Goal: Task Accomplishment & Management: Use online tool/utility

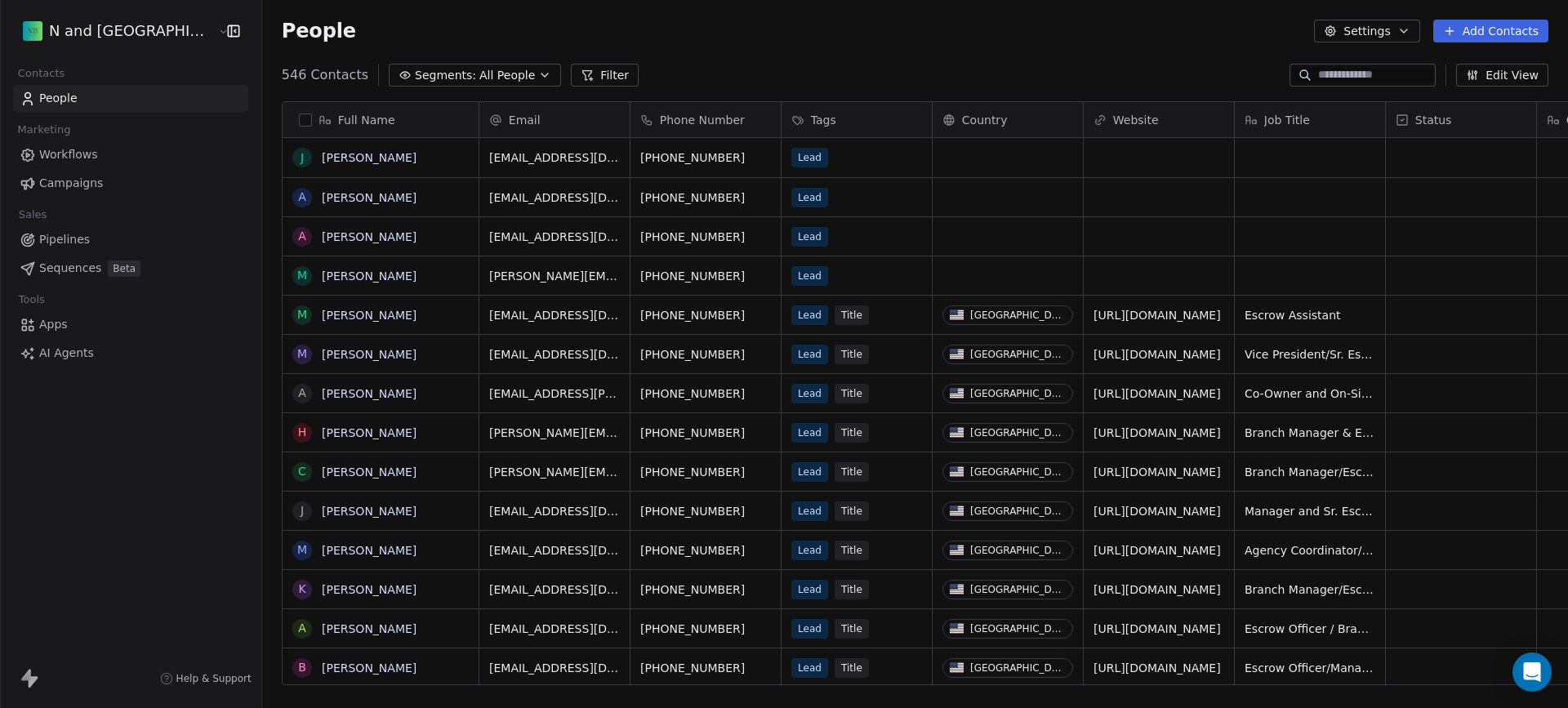
scroll to position [611, 1335]
click at [91, 161] on span "Workflows" at bounding box center [68, 155] width 59 height 17
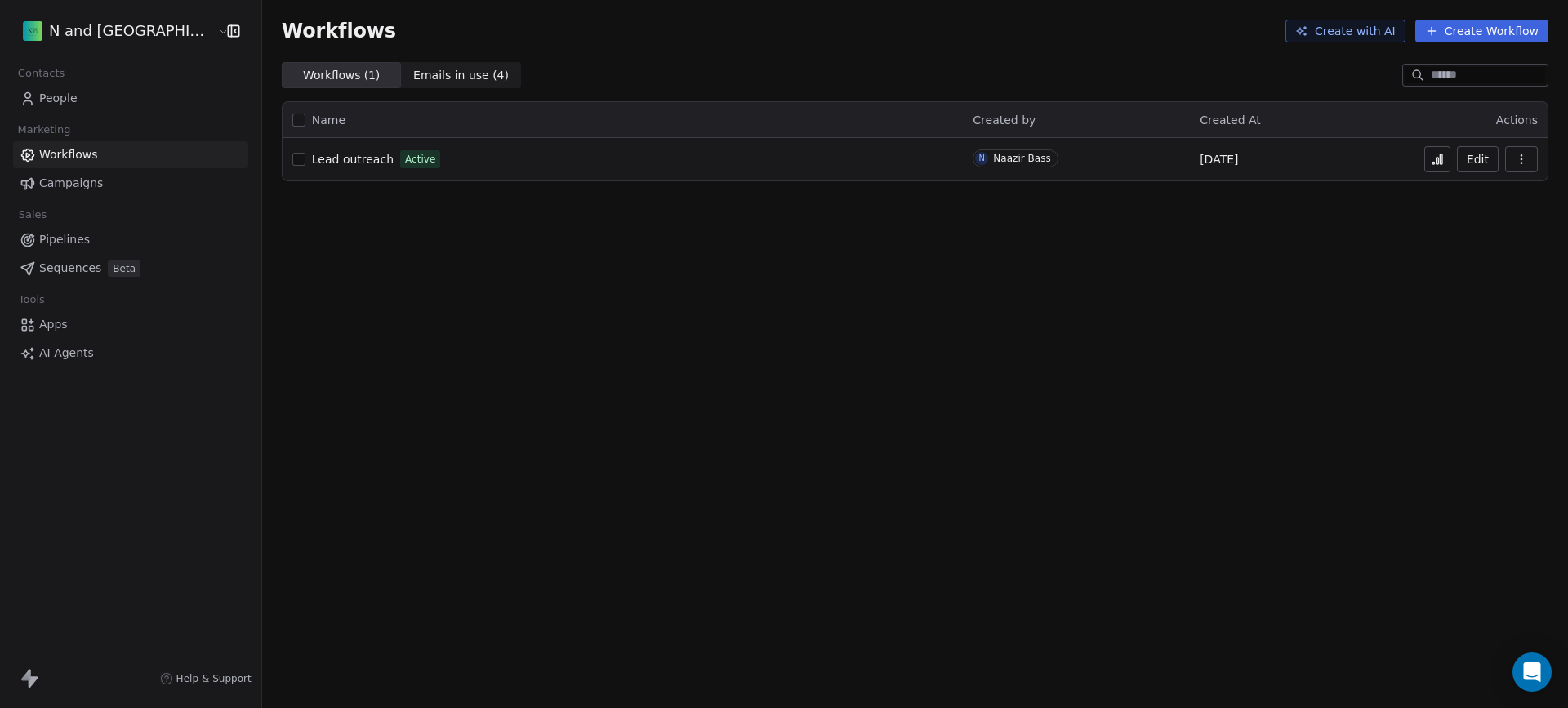
click at [524, 161] on div "Lead outreach Active" at bounding box center [623, 160] width 661 height 23
click at [336, 161] on span "Lead outreach" at bounding box center [352, 160] width 81 height 13
click at [333, 159] on span "Lead outreach" at bounding box center [352, 160] width 81 height 13
click at [1439, 165] on icon at bounding box center [1438, 161] width 2 height 7
click at [136, 177] on link "Campaigns" at bounding box center [130, 183] width 235 height 27
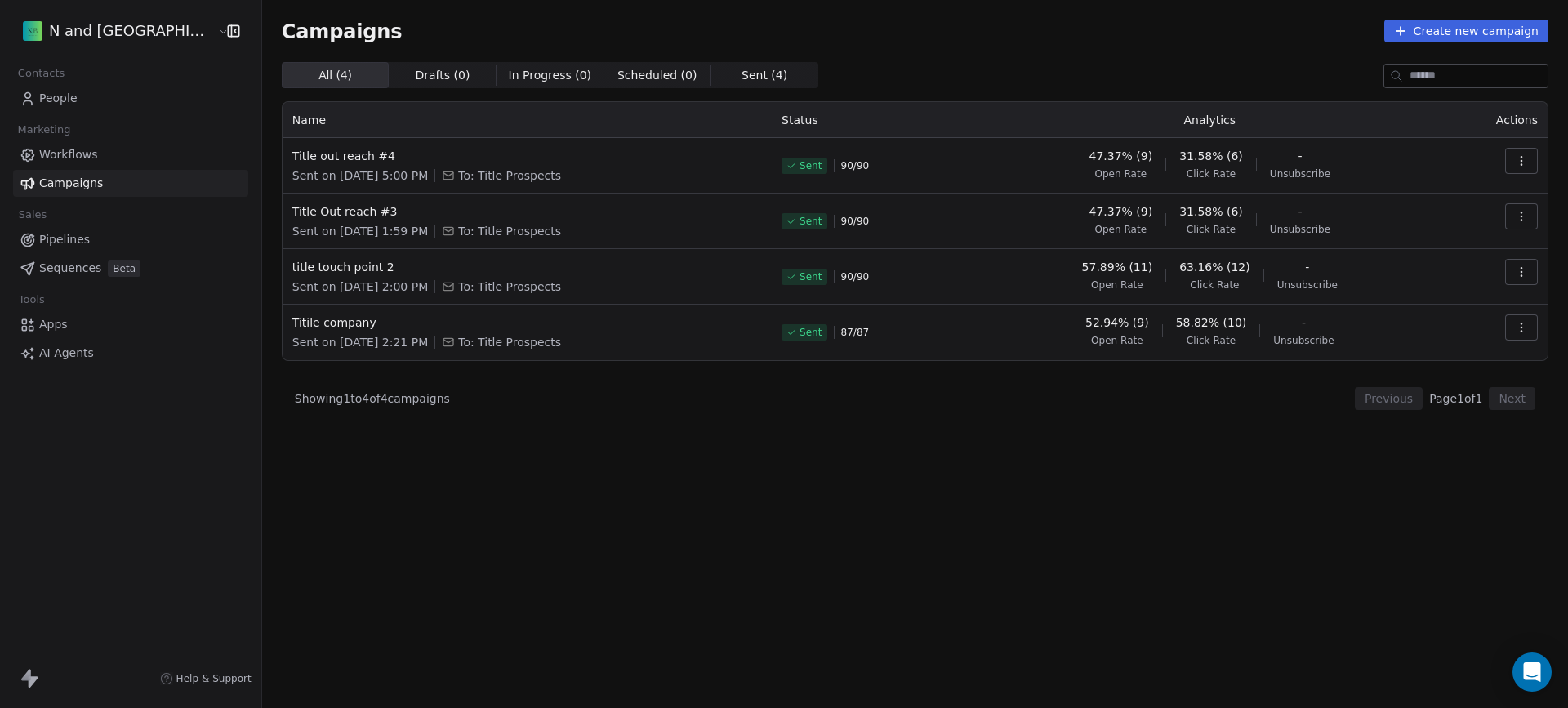
click at [71, 258] on link "Sequences Beta" at bounding box center [130, 268] width 235 height 27
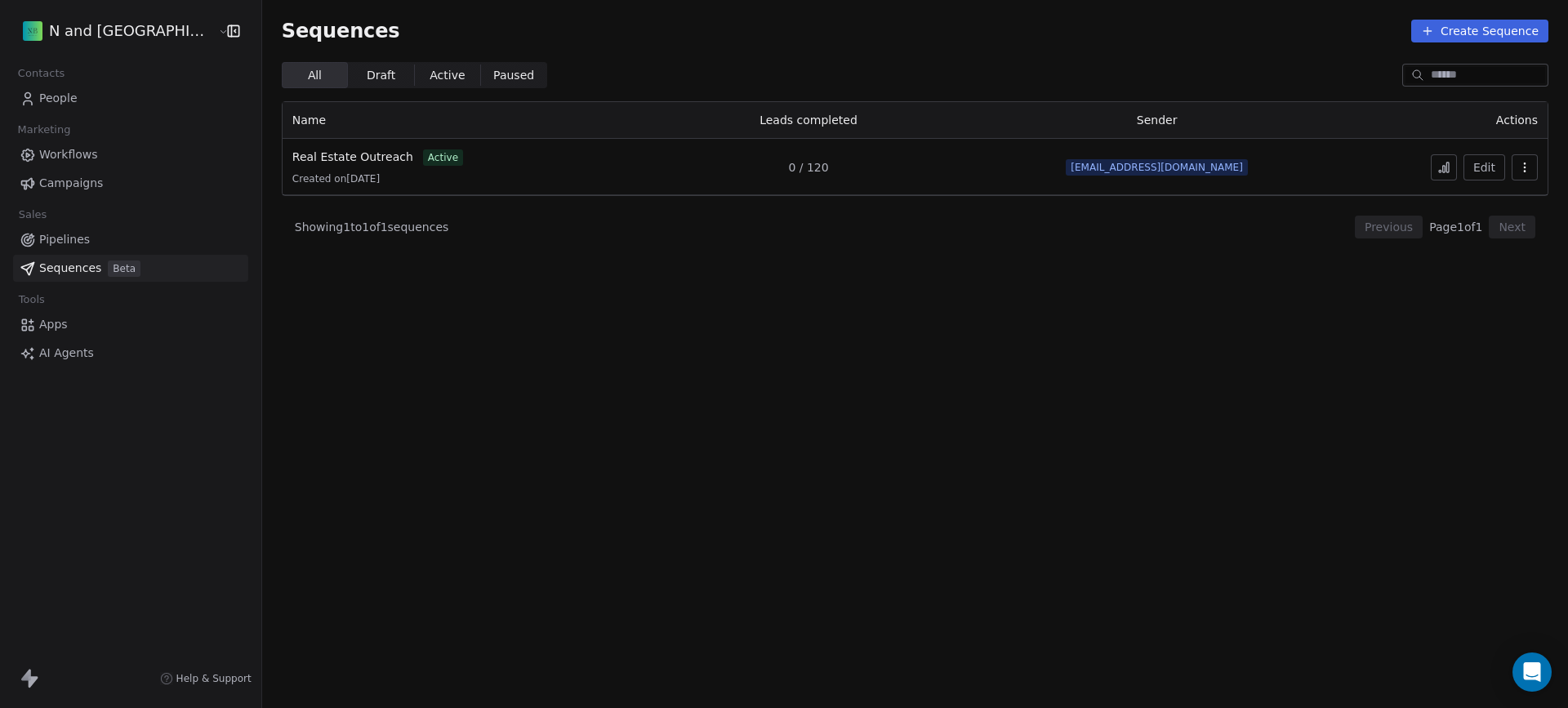
click at [1439, 170] on icon at bounding box center [1440, 170] width 2 height 2
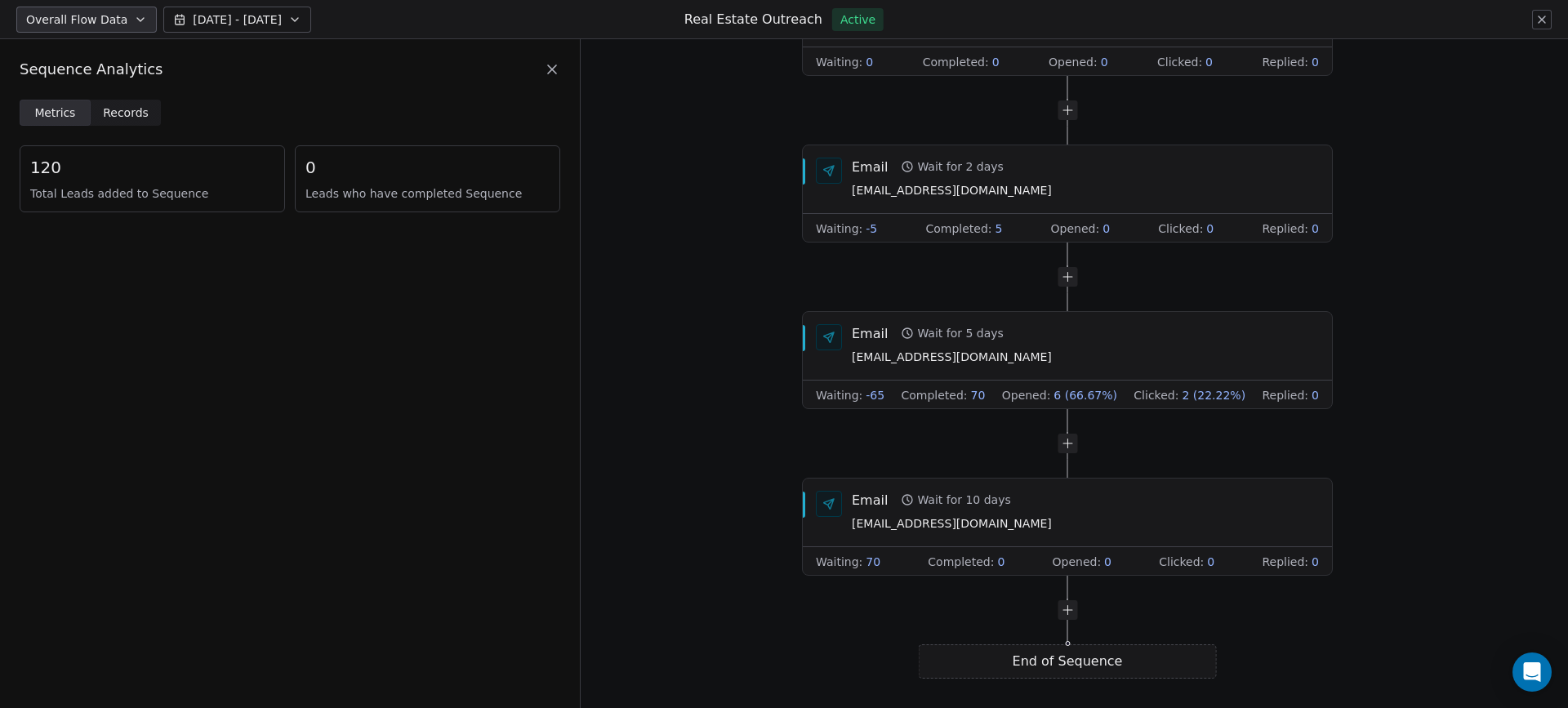
drag, startPoint x: 800, startPoint y: 514, endPoint x: 414, endPoint y: 452, distance: 390.9
click at [415, 453] on div "Sequence Analytics Metrics Metrics Records Records 120 Total Leads added to Seq…" at bounding box center [784, 373] width 1568 height 669
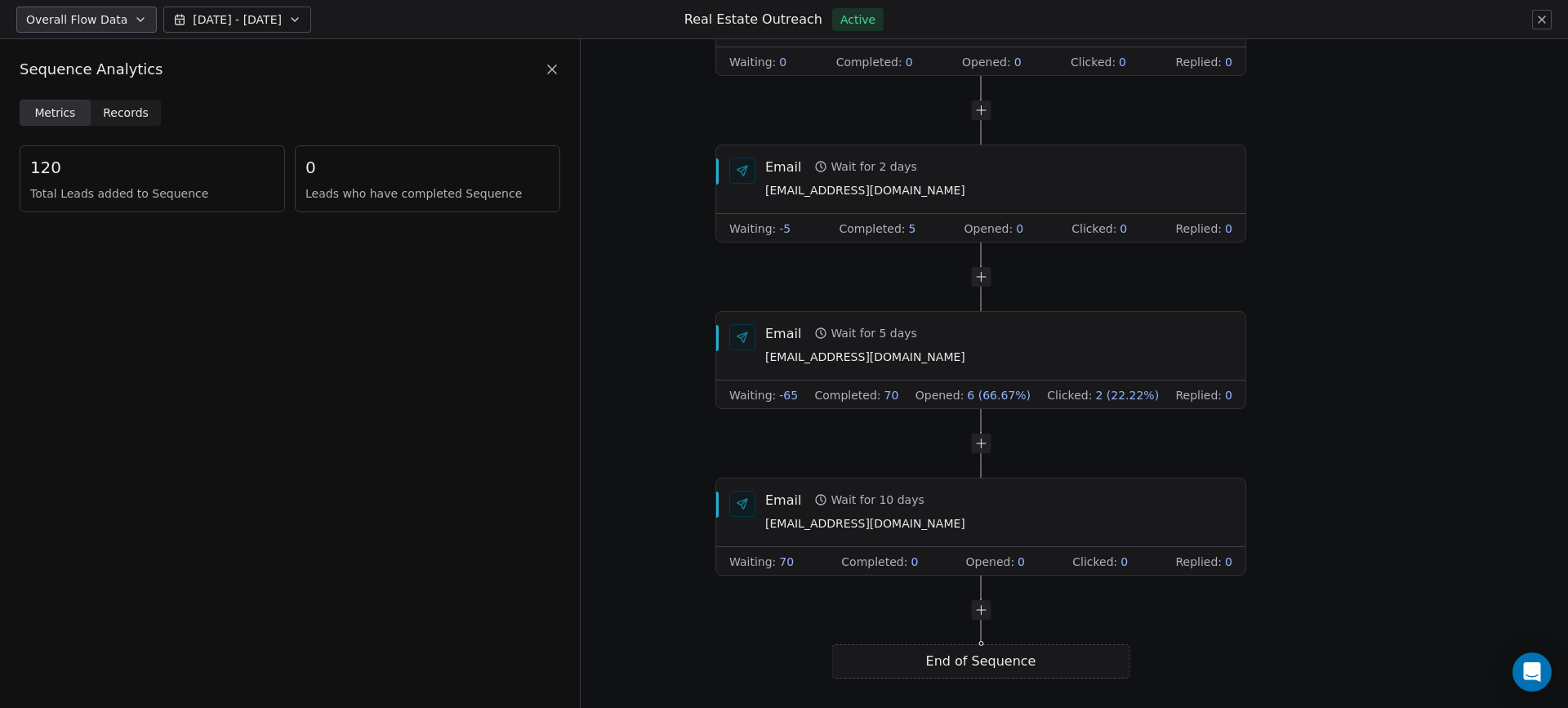
click at [142, 119] on span "Records" at bounding box center [125, 113] width 46 height 17
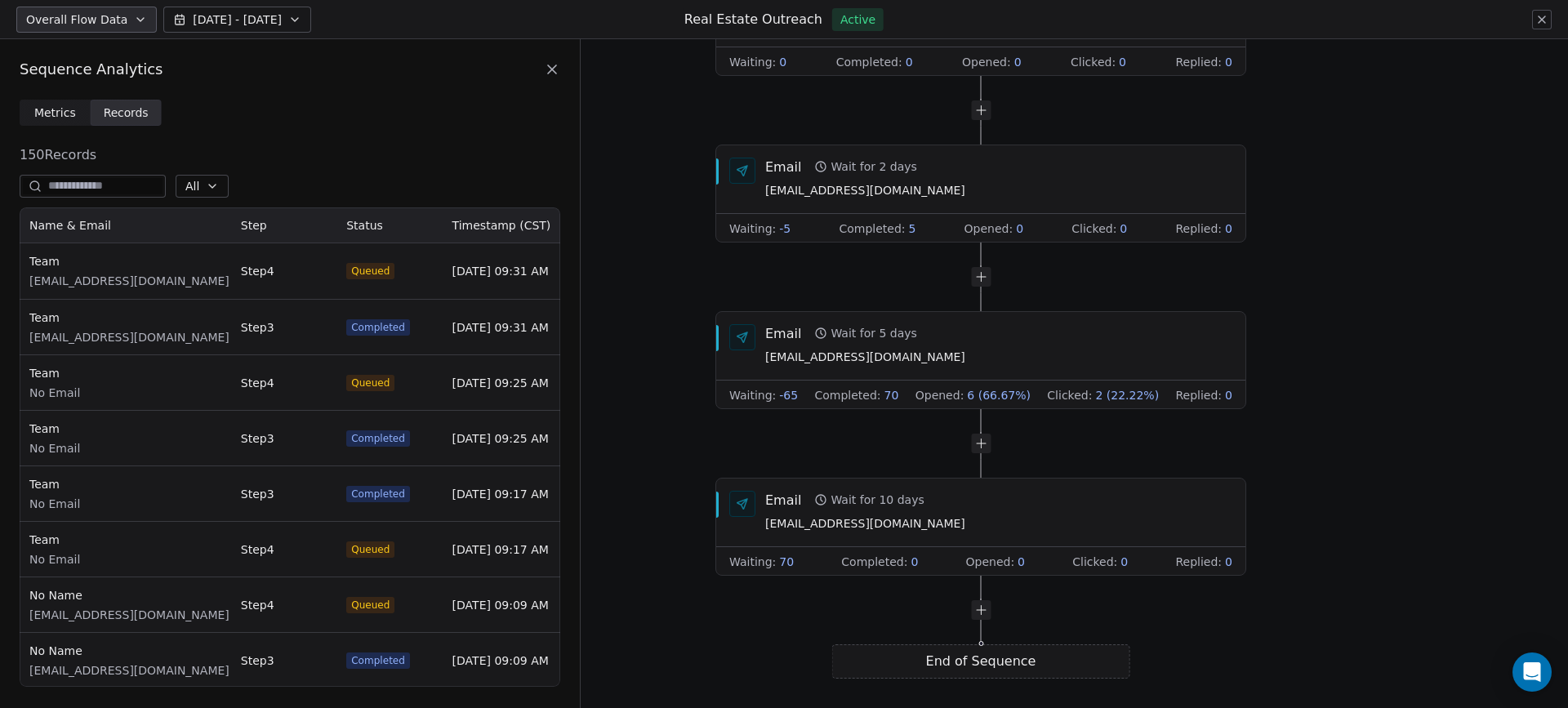
scroll to position [467, 528]
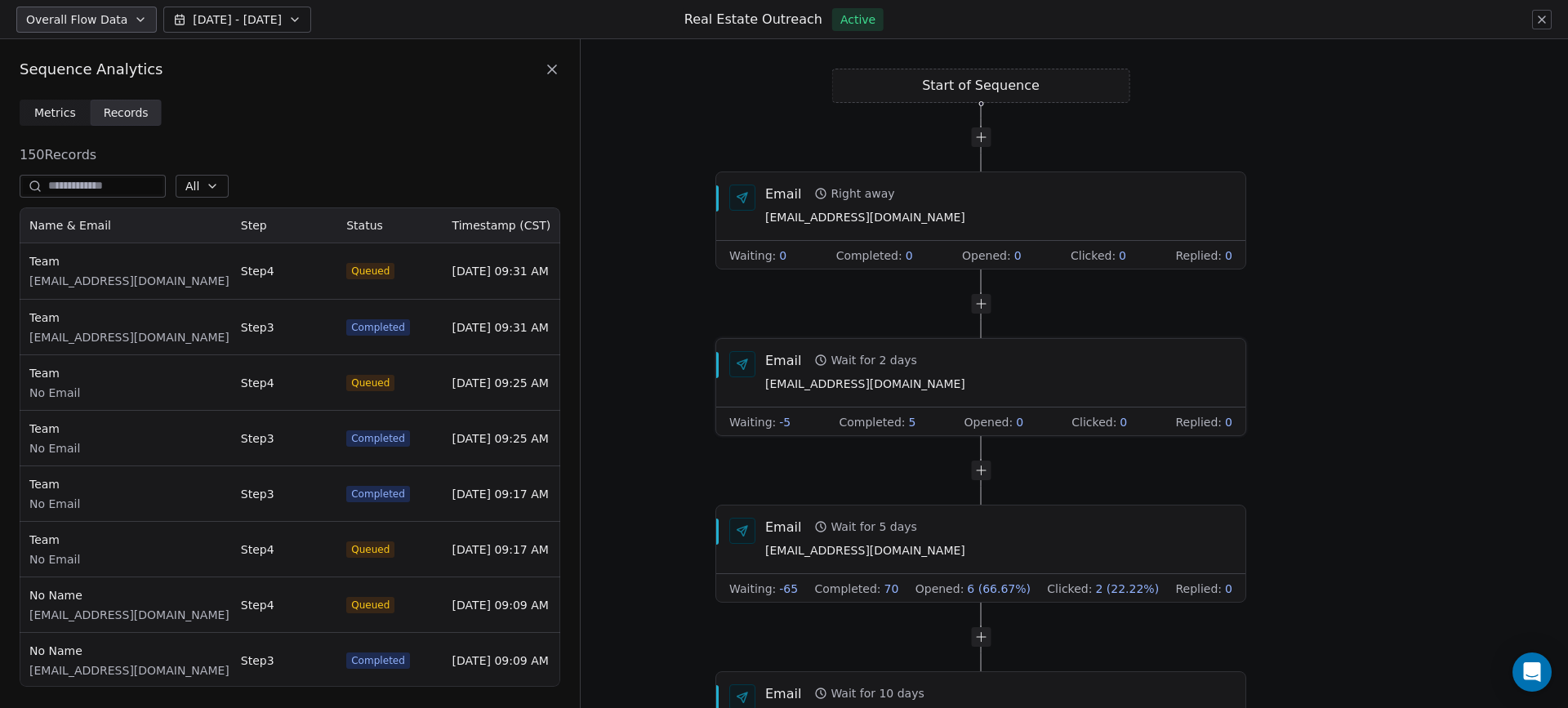
click at [773, 423] on div "Waiting : -5" at bounding box center [760, 422] width 61 height 17
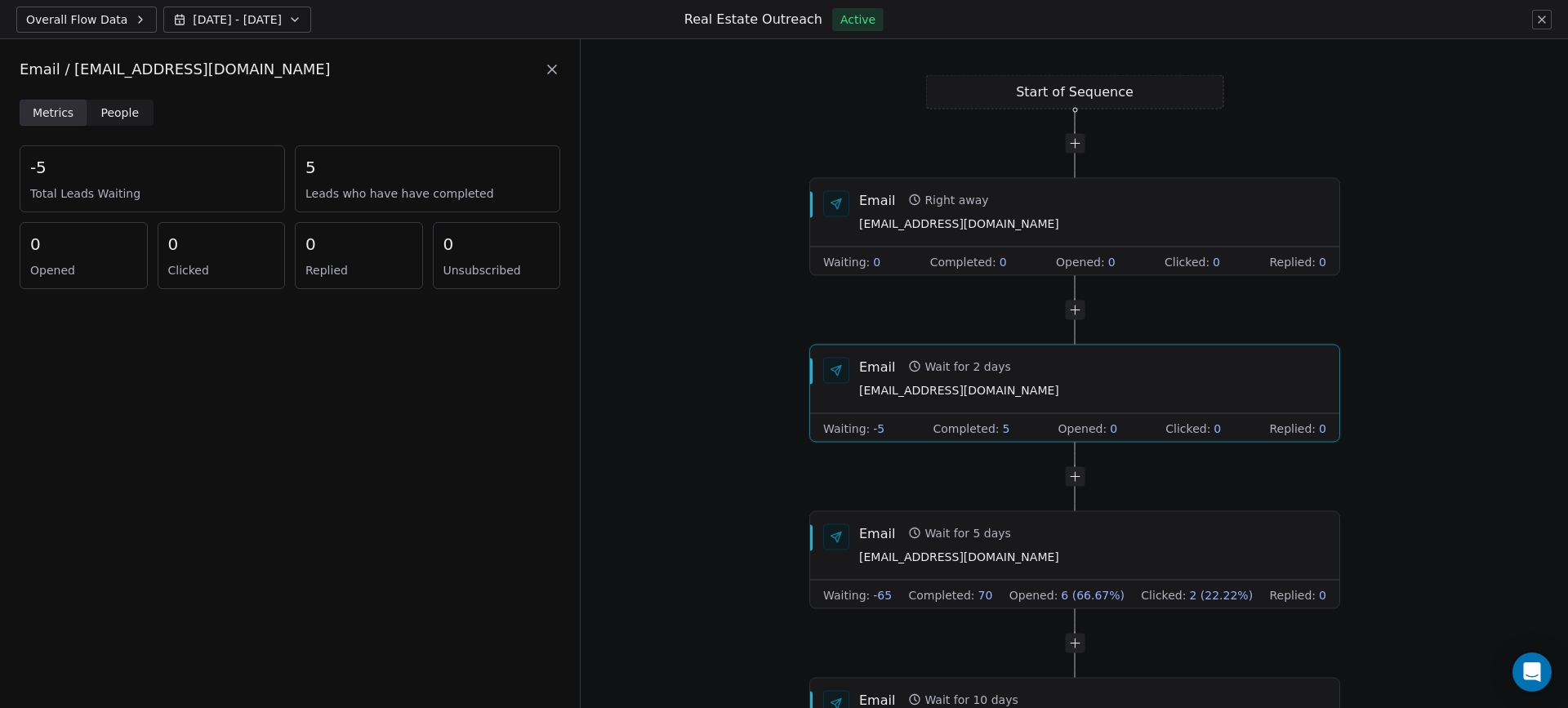
drag, startPoint x: 91, startPoint y: 181, endPoint x: 61, endPoint y: 187, distance: 30.6
click at [91, 182] on div "-5 Total Leads Waiting" at bounding box center [152, 179] width 265 height 67
click at [59, 187] on span "Total Leads Waiting" at bounding box center [152, 194] width 244 height 17
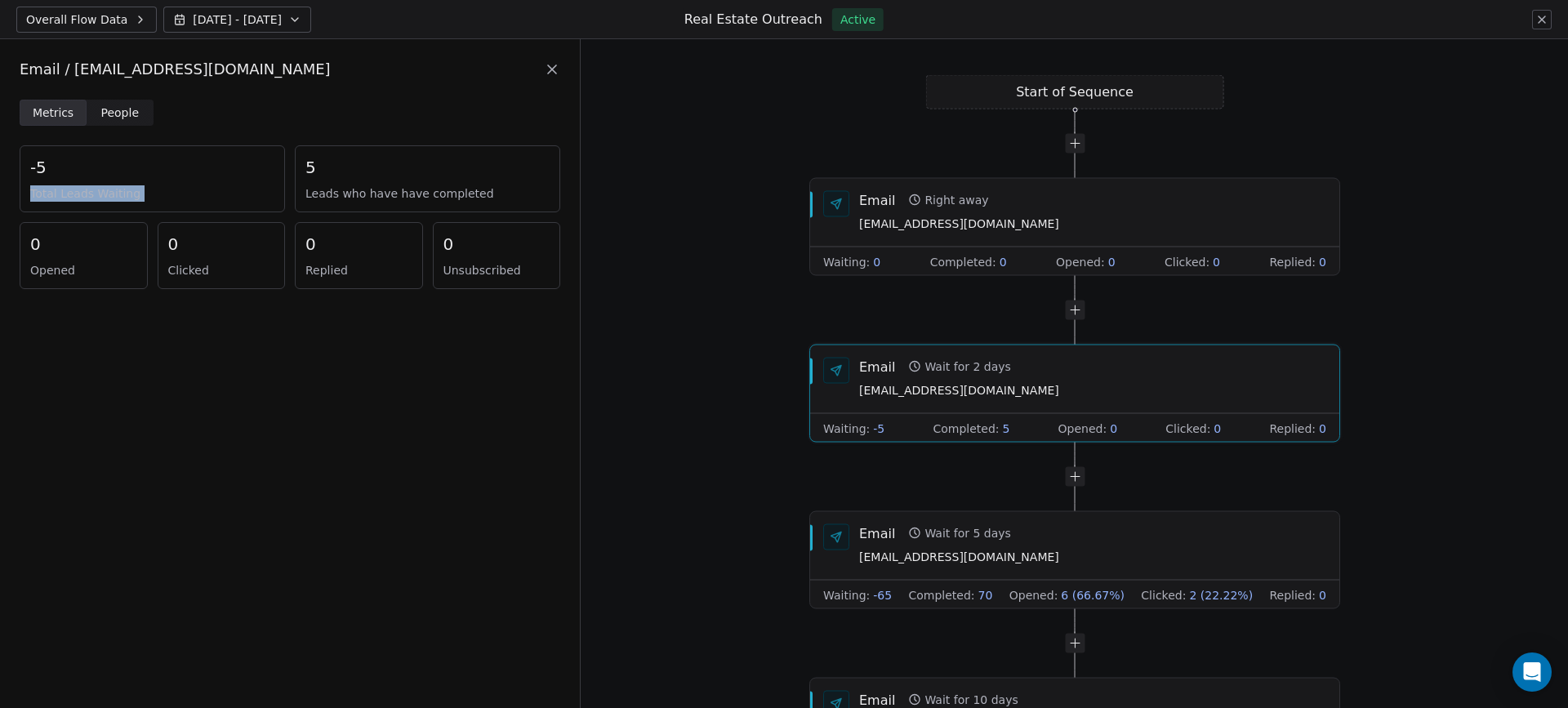
click at [113, 186] on span "Total Leads Waiting" at bounding box center [152, 194] width 244 height 17
click at [376, 186] on span "Leads who have have completed" at bounding box center [428, 194] width 244 height 17
click at [456, 169] on div "5" at bounding box center [428, 168] width 244 height 23
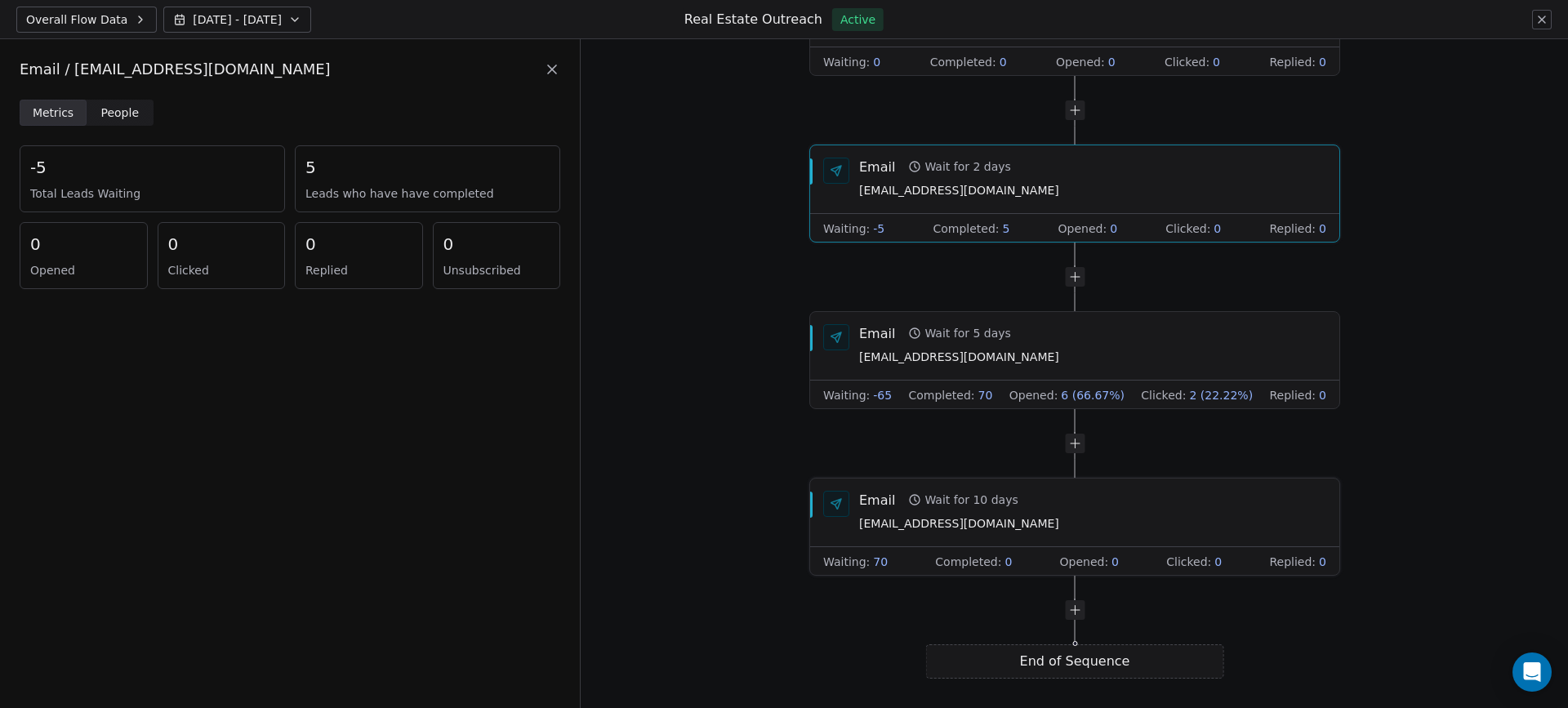
click at [1054, 514] on div "Email Wait for 10 days naz.bass@nandbstreet.com" at bounding box center [1093, 512] width 467 height 42
click at [1019, 506] on div "Email Wait for 10 days naz.bass@nandbstreet.com" at bounding box center [1093, 512] width 467 height 42
click at [1020, 505] on div "Email Wait for 10 days naz.bass@nandbstreet.com" at bounding box center [1093, 512] width 467 height 42
click at [1044, 339] on div "Email Wait for 5 days naz.bass@nandbstreet.com" at bounding box center [1093, 345] width 467 height 42
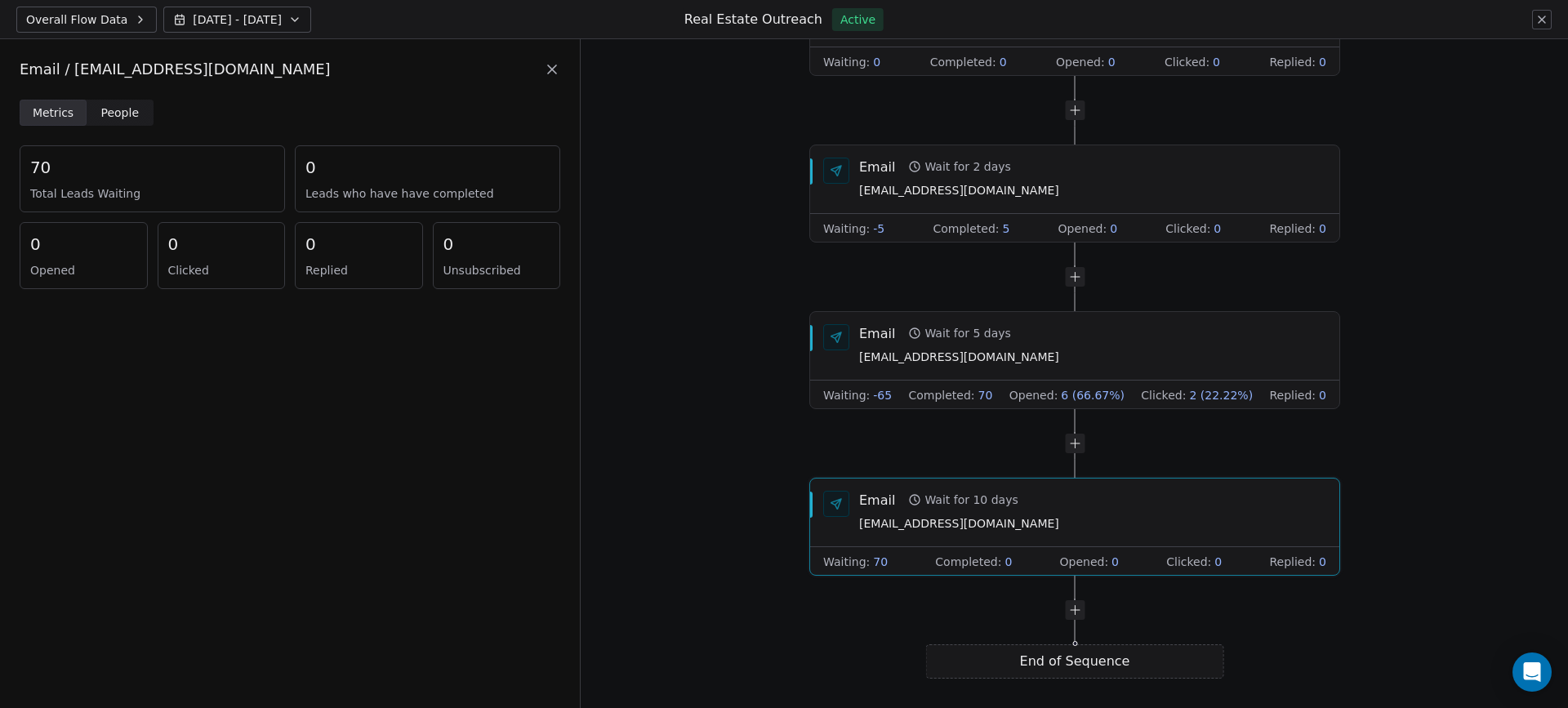
click at [1066, 514] on div "Email Wait for 10 days naz.bass@nandbstreet.com" at bounding box center [1093, 512] width 467 height 42
click at [1056, 393] on span "Opened :" at bounding box center [1034, 396] width 49 height 17
click at [1051, 532] on div "Email Wait for 10 days naz.bass@nandbstreet.com" at bounding box center [1093, 513] width 467 height 42
click at [1053, 367] on div "Email Wait for 5 days naz.bass@nandbstreet.com" at bounding box center [1074, 346] width 529 height 69
click at [67, 259] on div "6 ( 66.67 %) Opened" at bounding box center [84, 255] width 128 height 67
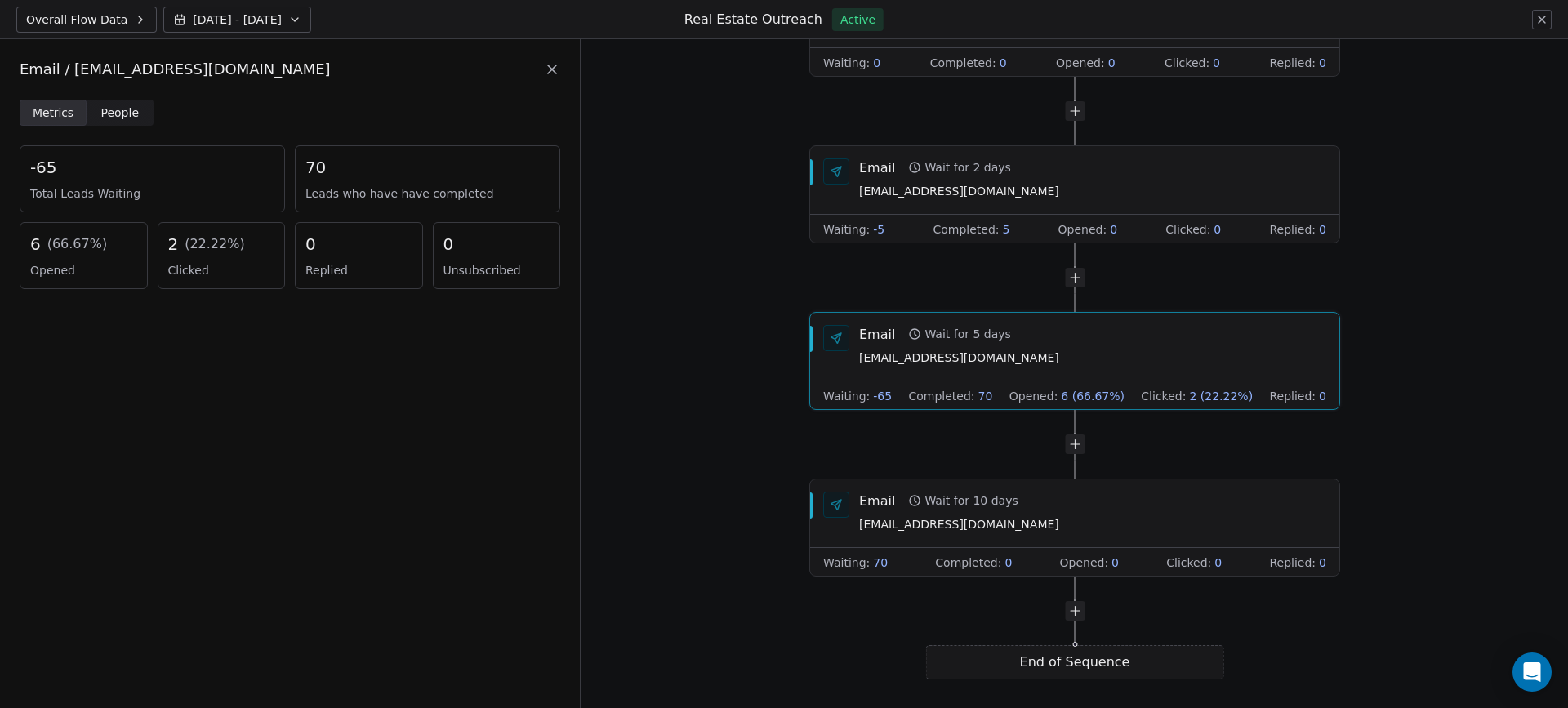
click at [66, 257] on div "6 ( 66.67 %) Opened" at bounding box center [84, 255] width 128 height 67
click at [66, 254] on div "6 ( 66.67 %)" at bounding box center [83, 244] width 107 height 23
click at [41, 243] on div "6 ( 66.67 %)" at bounding box center [83, 244] width 107 height 23
click at [120, 118] on span "People" at bounding box center [120, 113] width 38 height 17
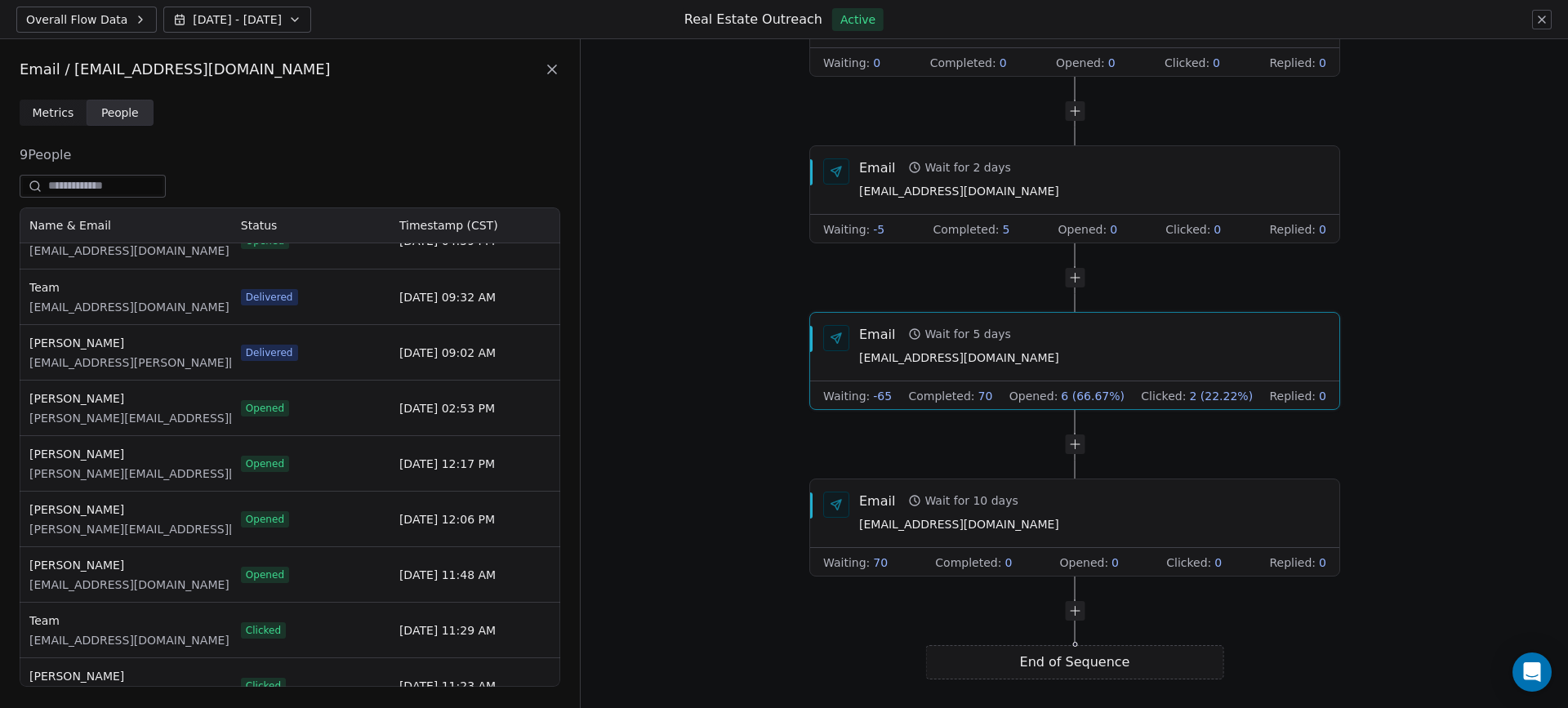
scroll to position [57, 0]
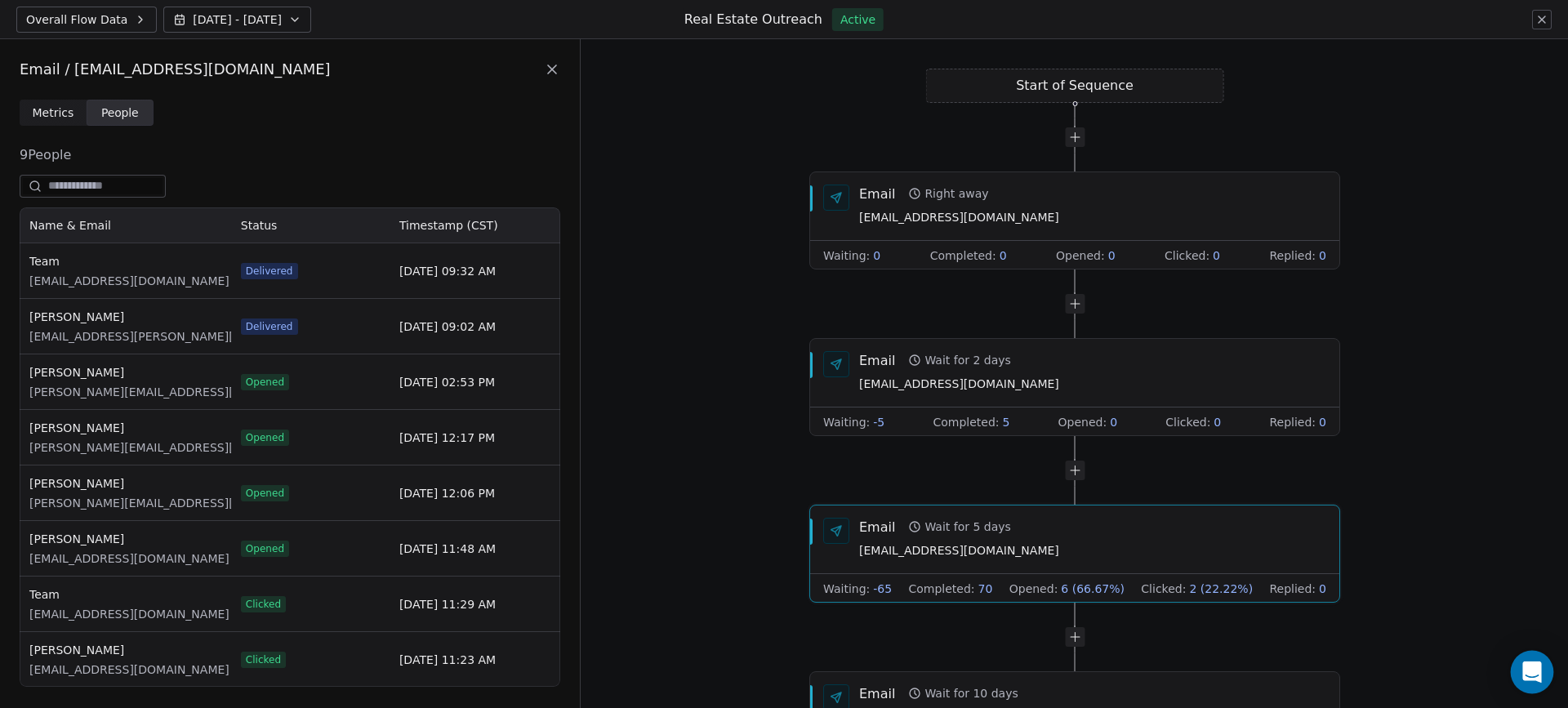
click at [1535, 679] on icon "Open Intercom Messenger" at bounding box center [1532, 672] width 22 height 22
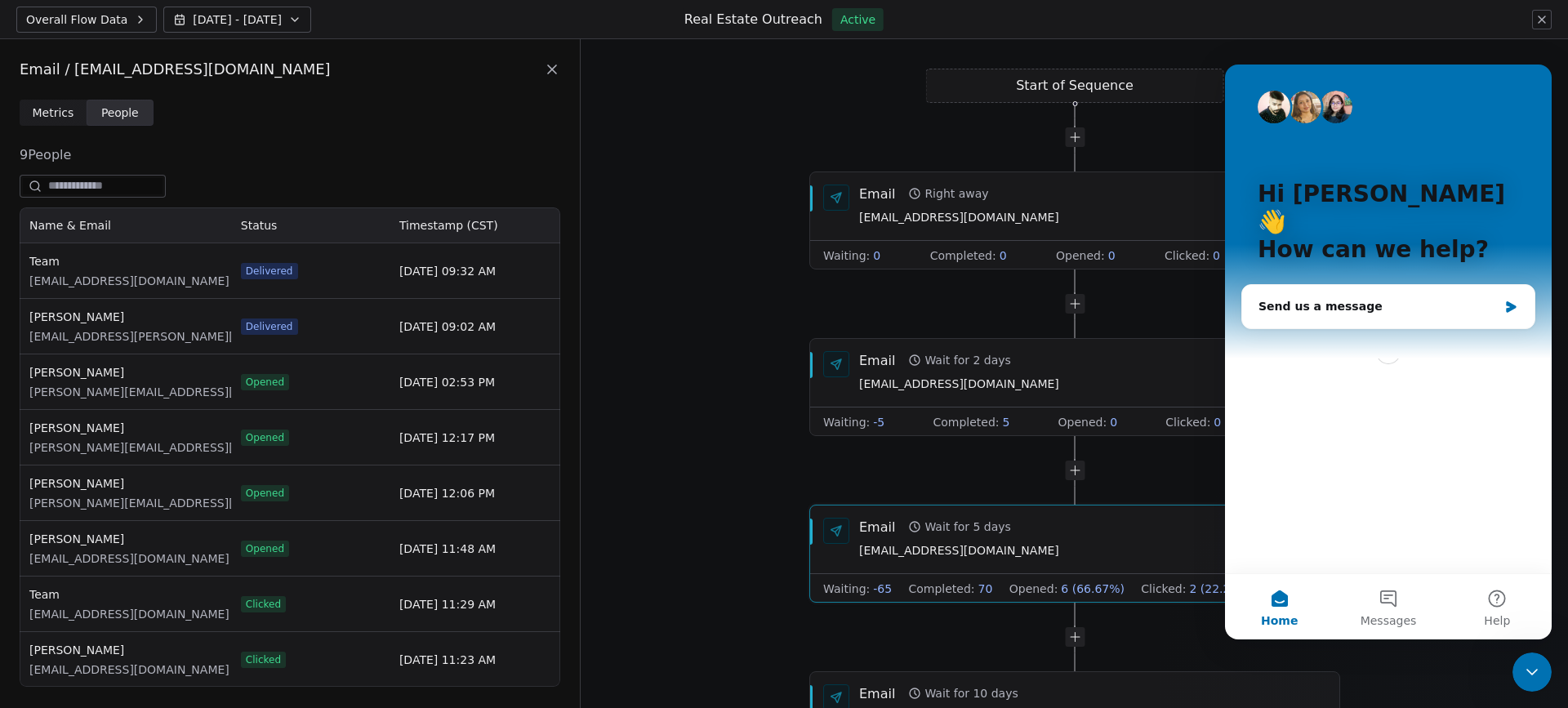
scroll to position [0, 0]
click at [1387, 616] on span "Messages" at bounding box center [1389, 621] width 57 height 12
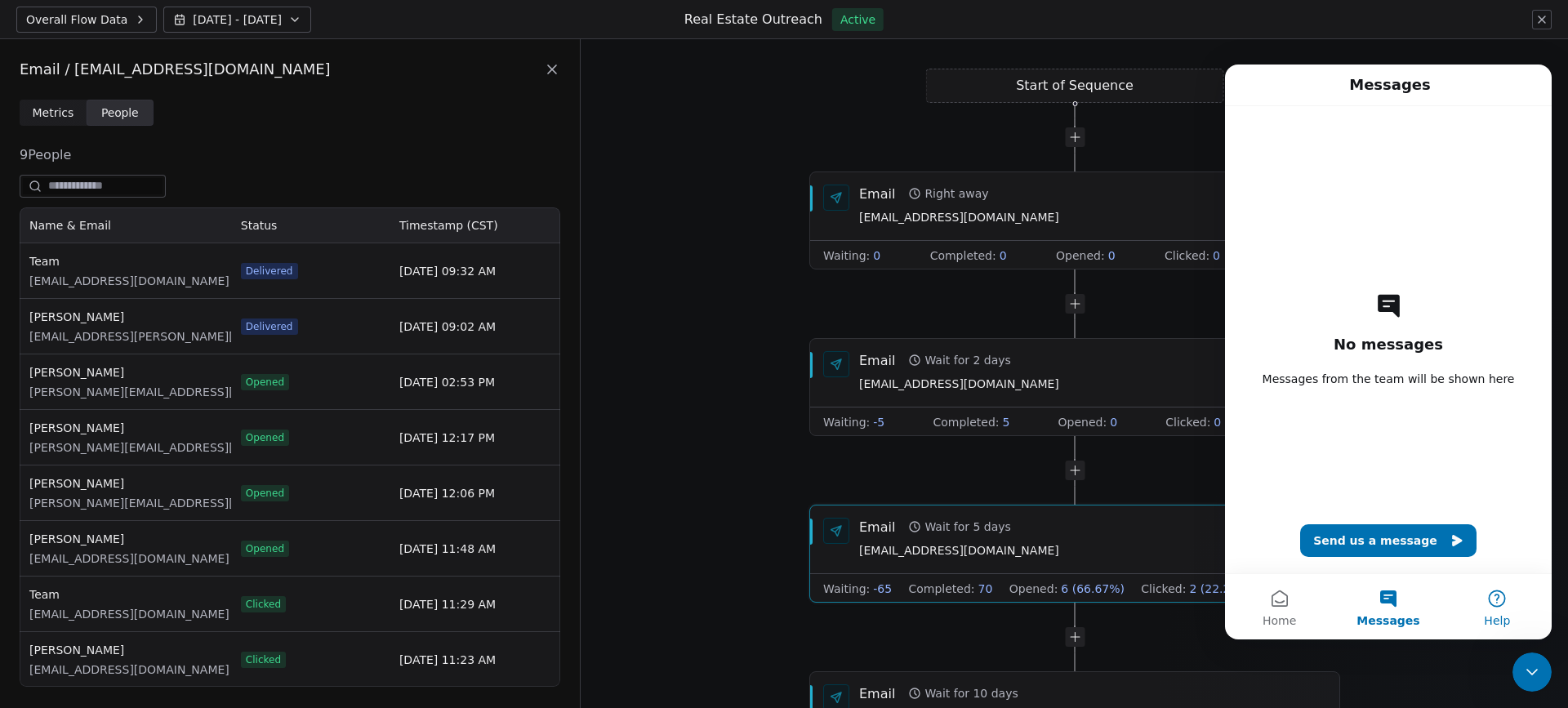
click at [1521, 598] on button "Help" at bounding box center [1497, 607] width 109 height 66
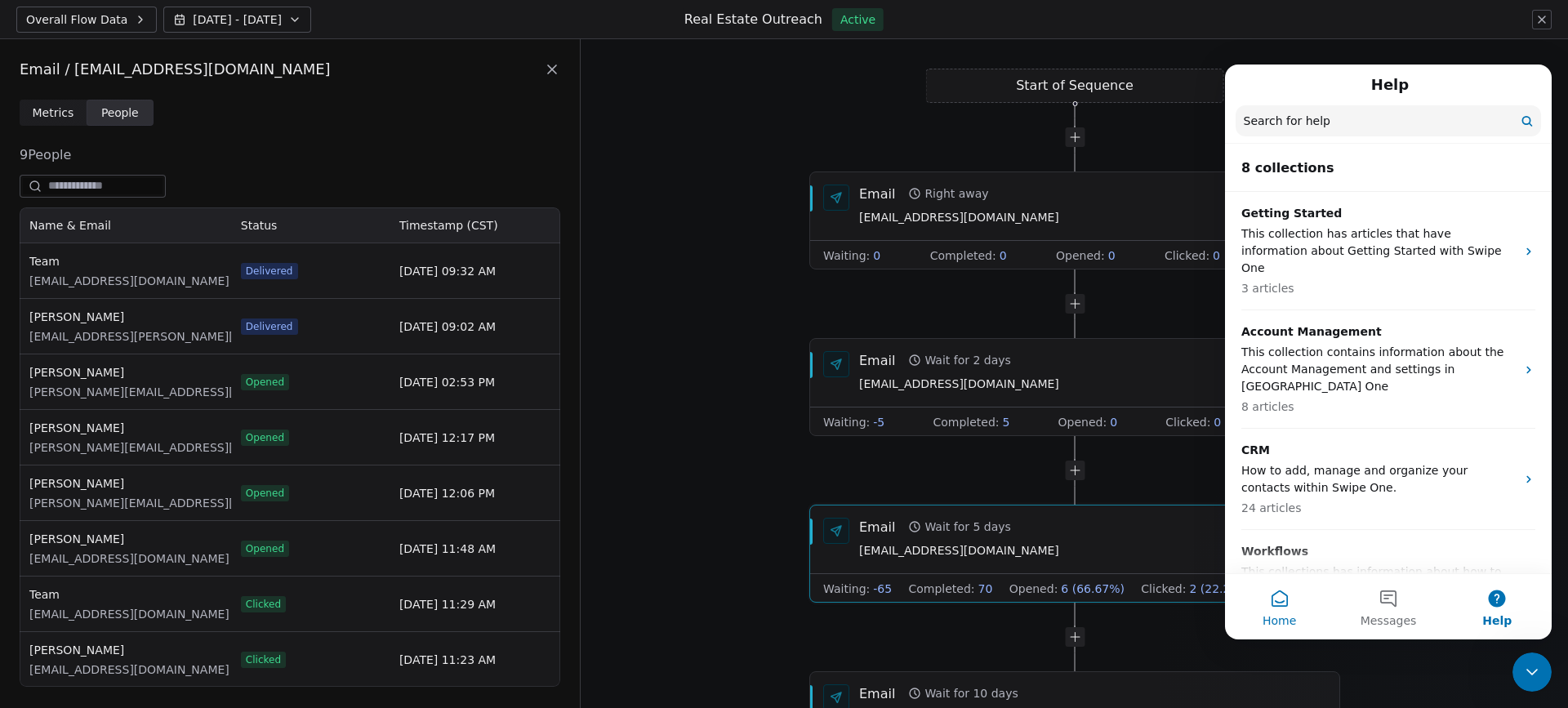
click at [1289, 600] on button "Home" at bounding box center [1279, 607] width 109 height 66
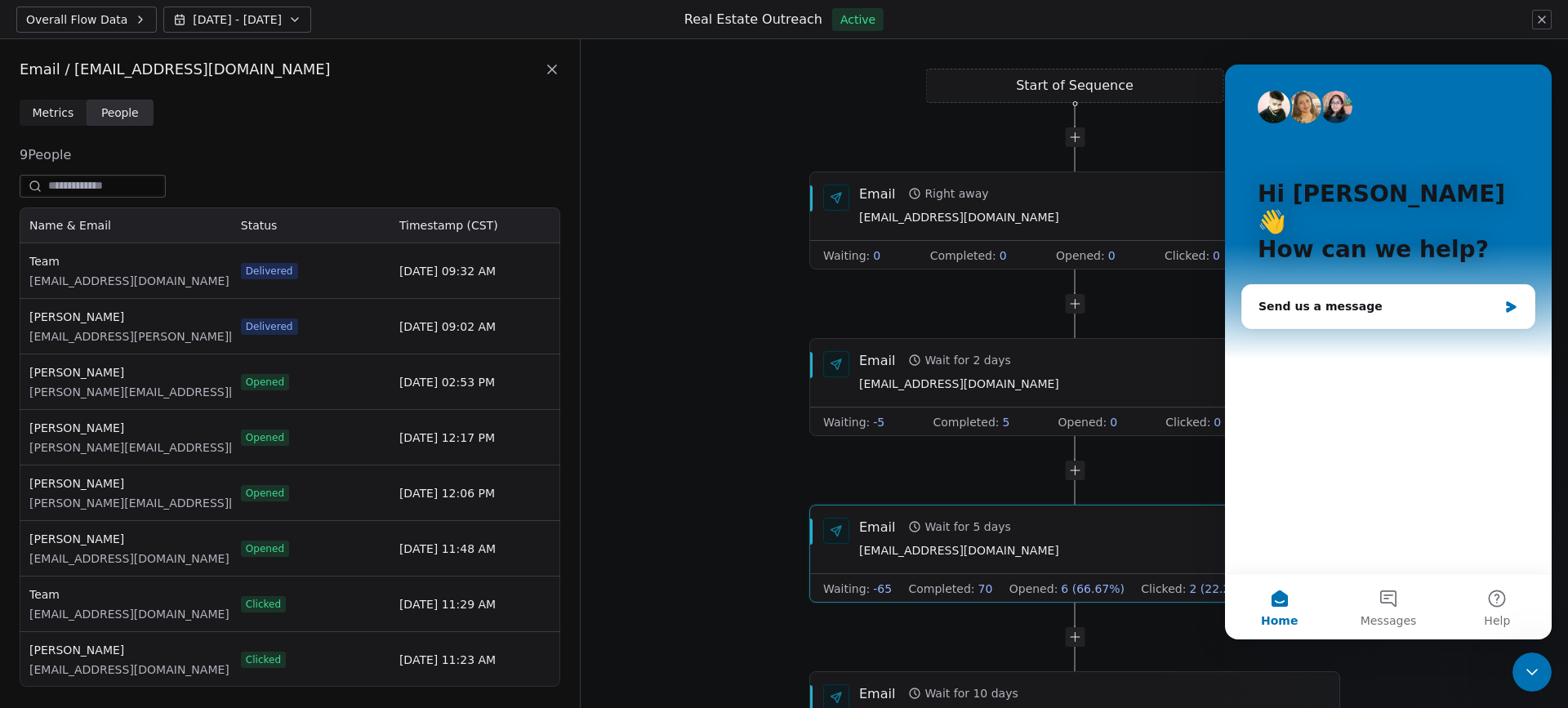
click at [1220, 140] on div at bounding box center [1075, 137] width 298 height 20
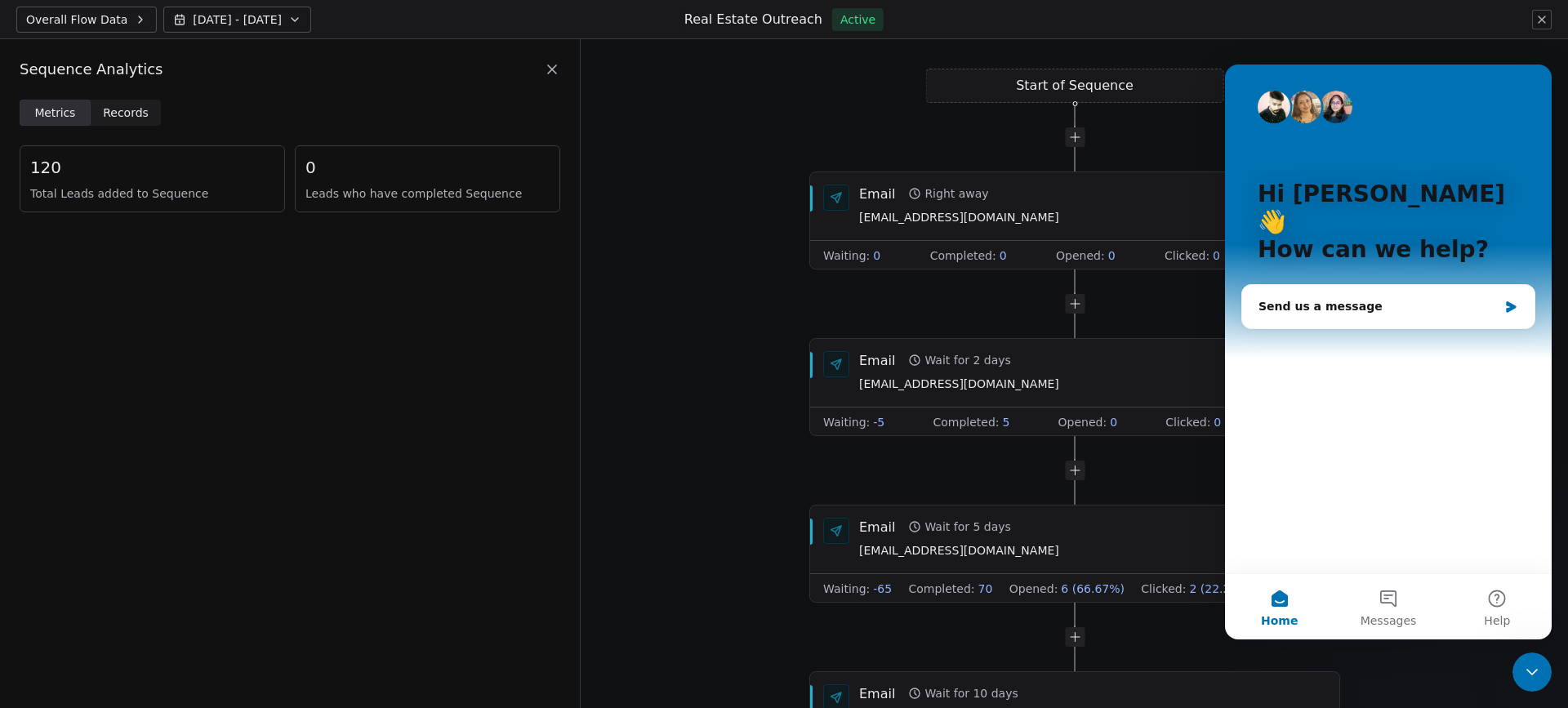
click at [1534, 667] on icon "Close Intercom Messenger" at bounding box center [1532, 672] width 20 height 20
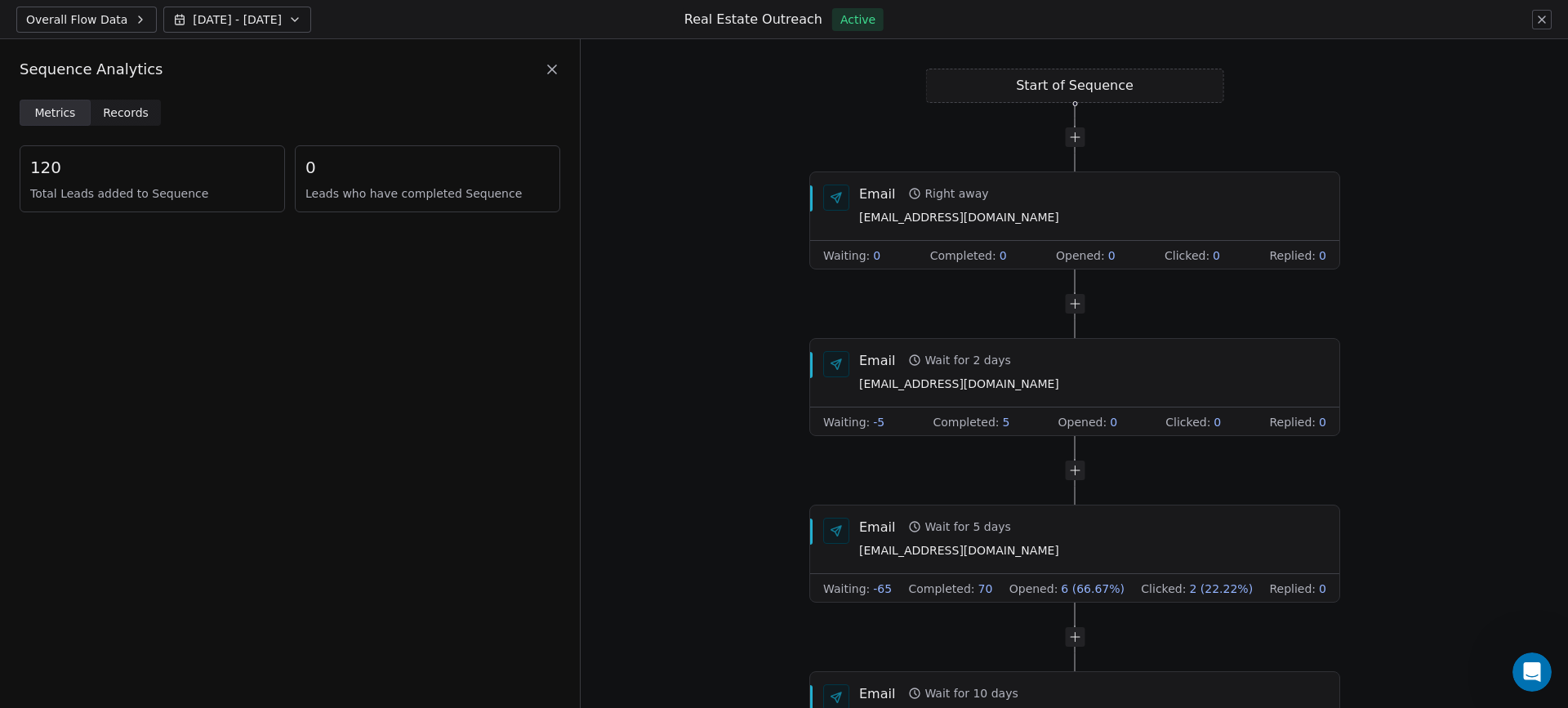
click at [1540, 22] on icon at bounding box center [1542, 20] width 13 height 13
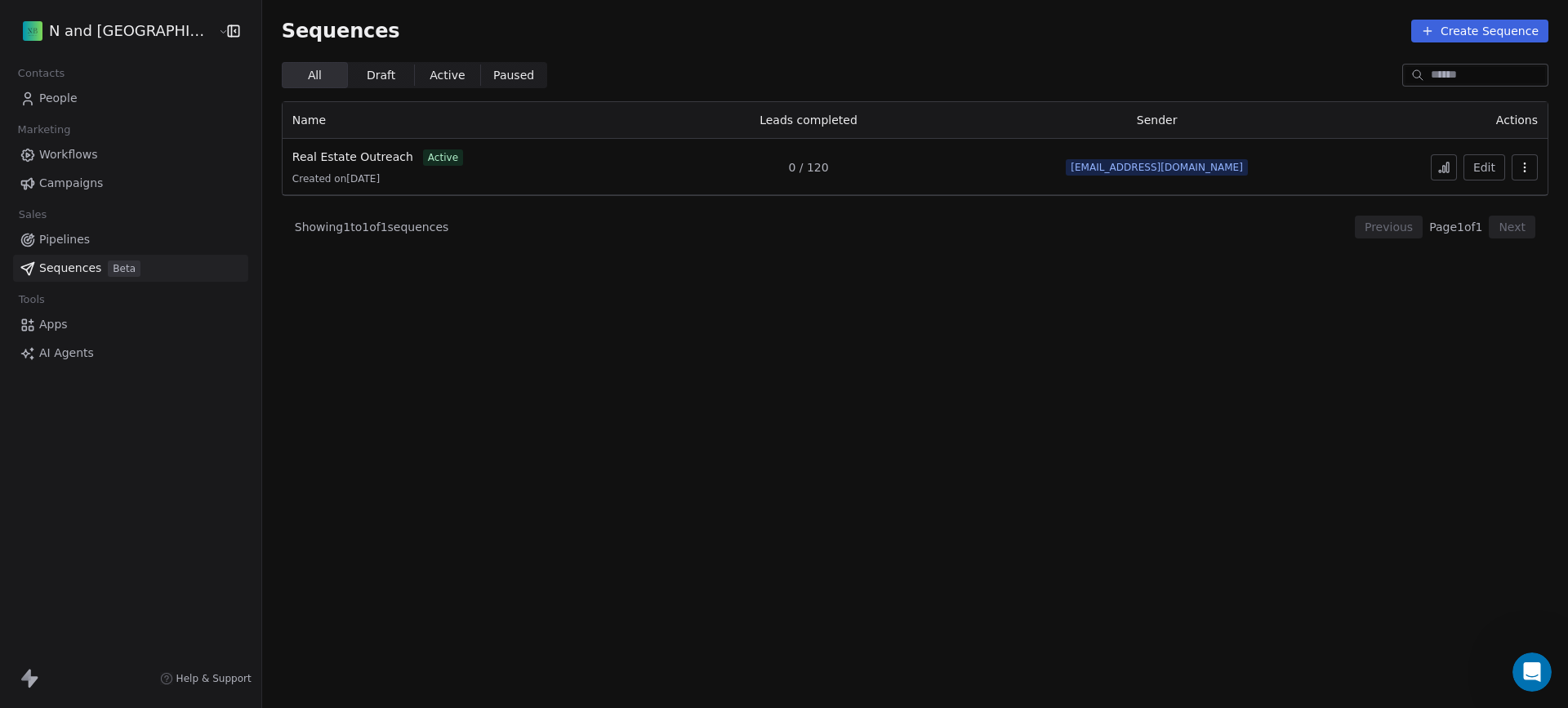
click at [57, 327] on span "Apps" at bounding box center [53, 324] width 28 height 17
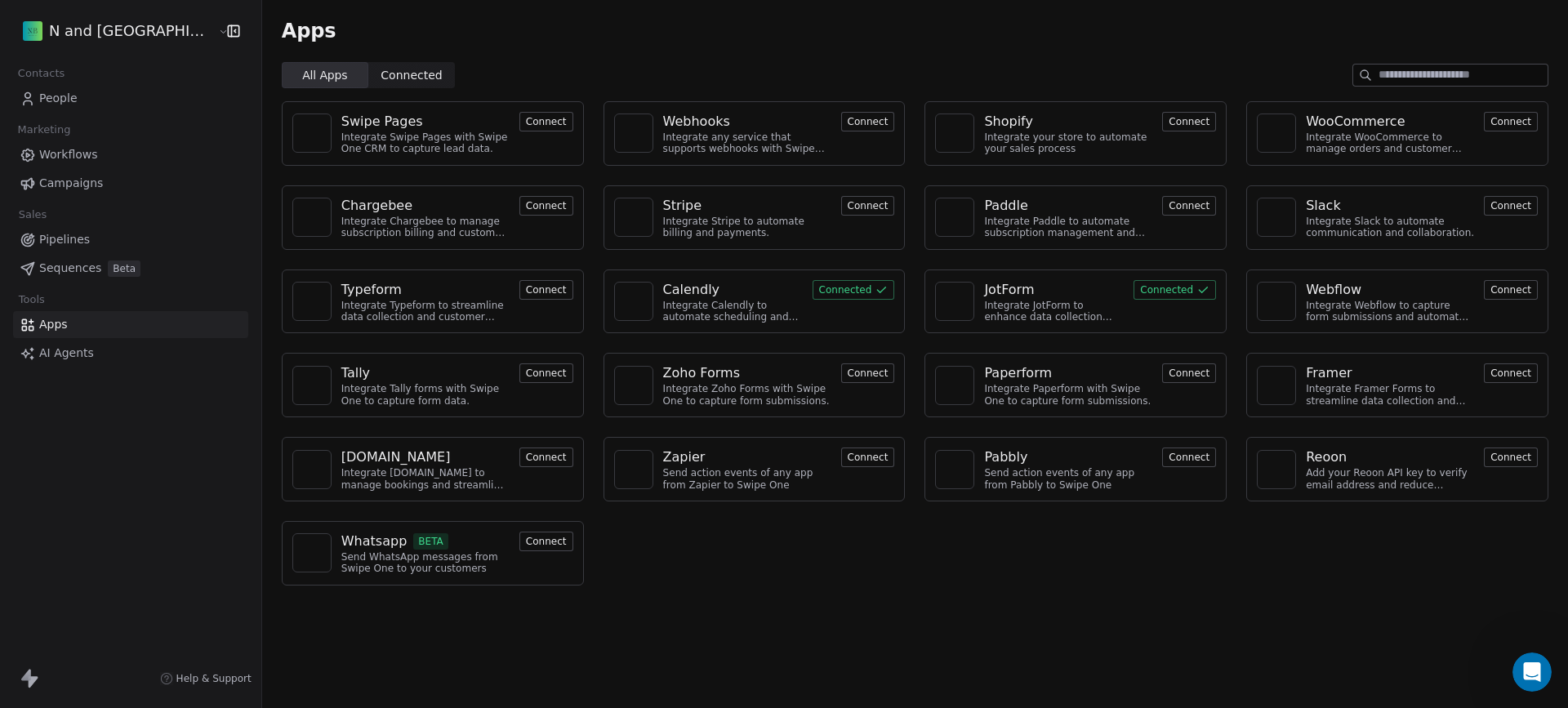
click at [841, 458] on button "Connect" at bounding box center [868, 458] width 54 height 20
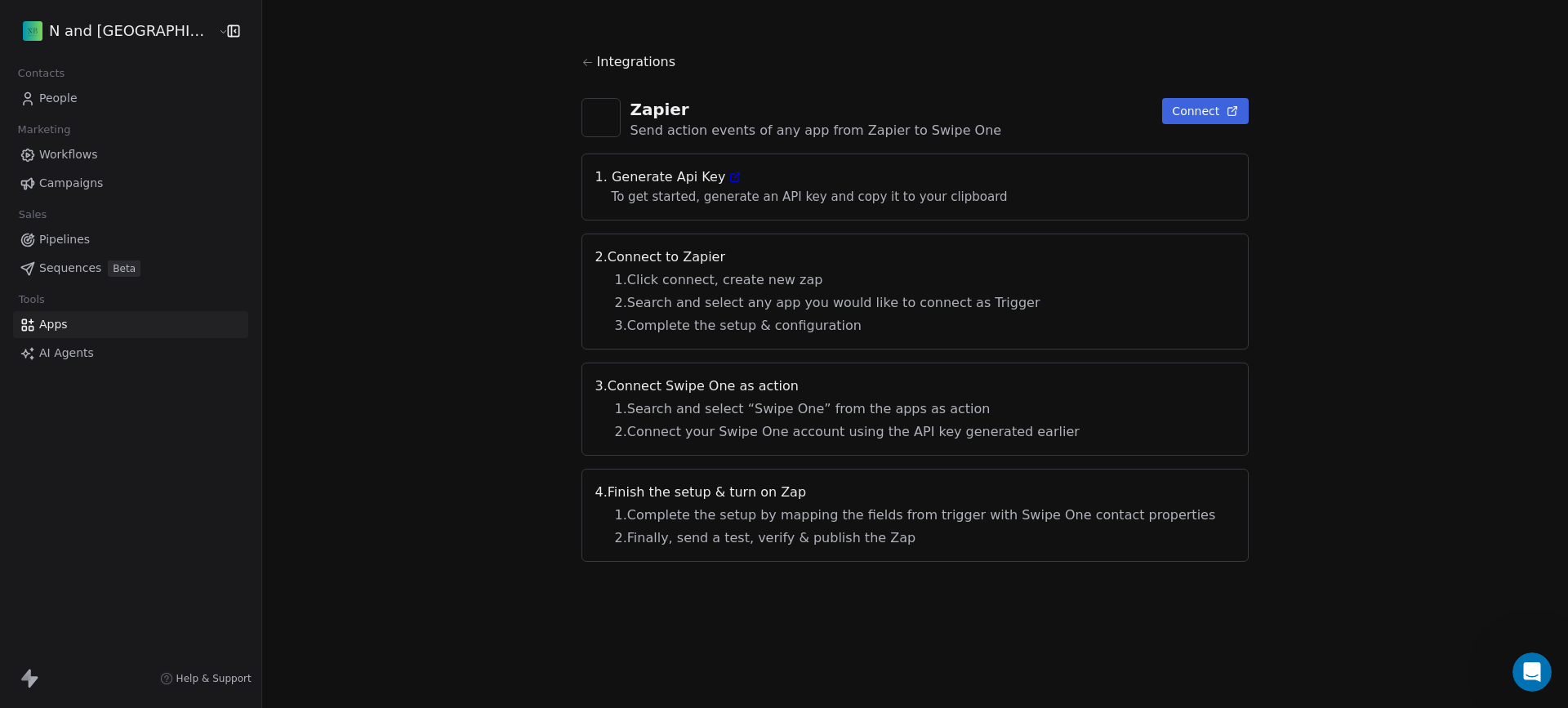
click at [1162, 113] on button "Connect" at bounding box center [1206, 111] width 86 height 26
click at [731, 178] on icon at bounding box center [735, 177] width 7 height 7
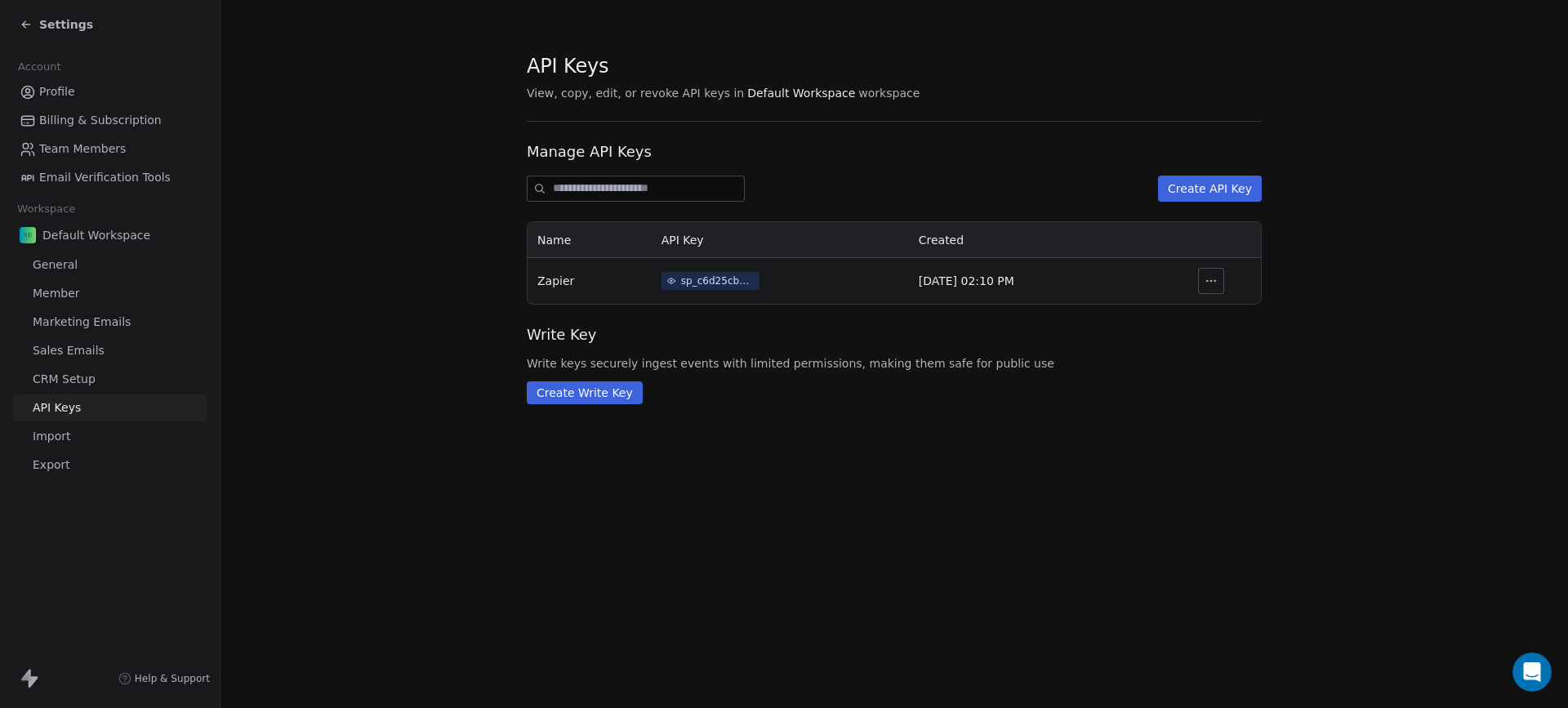
click at [726, 287] on div "sp_c6d25cb2ea0c490282efc2a4cae546ab" at bounding box center [718, 281] width 73 height 15
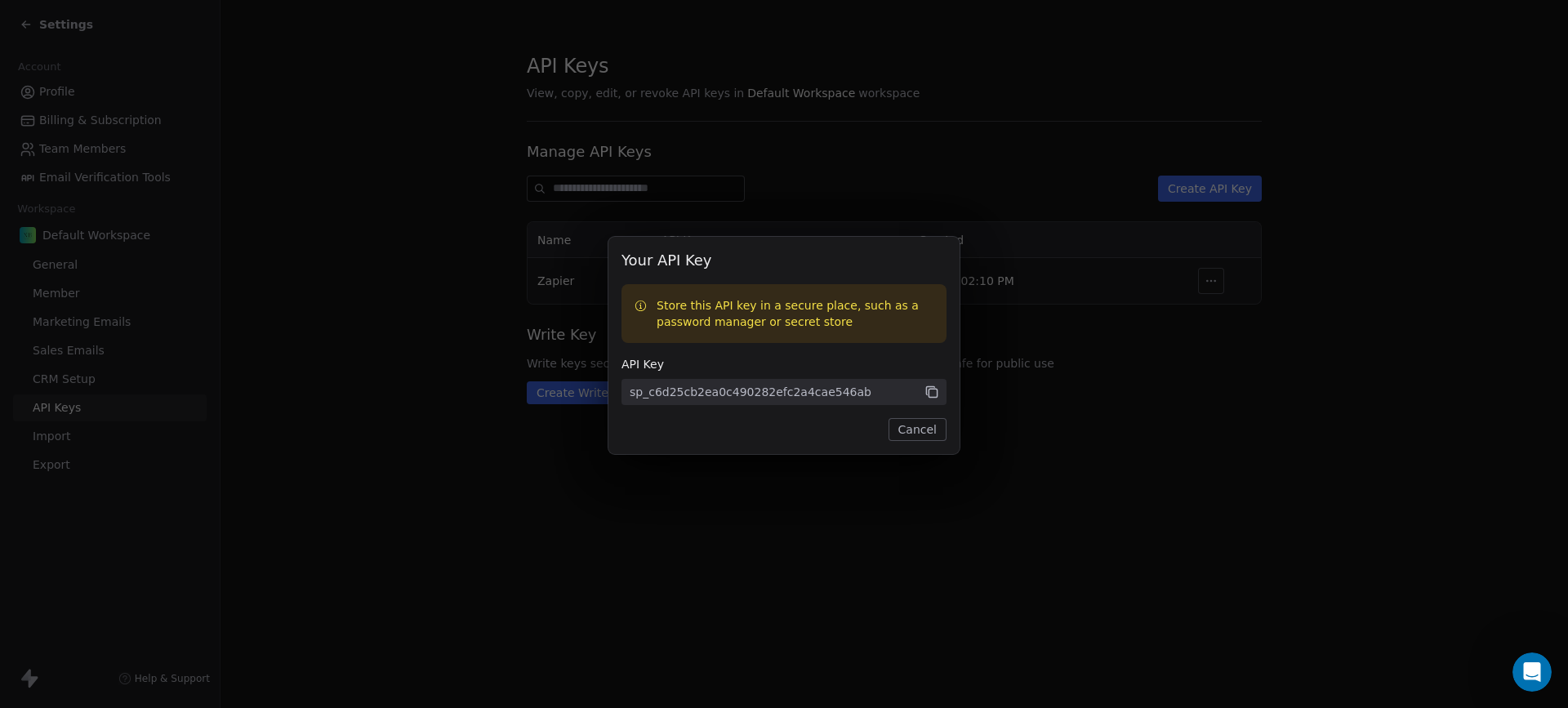
click at [933, 390] on icon at bounding box center [933, 394] width 8 height 8
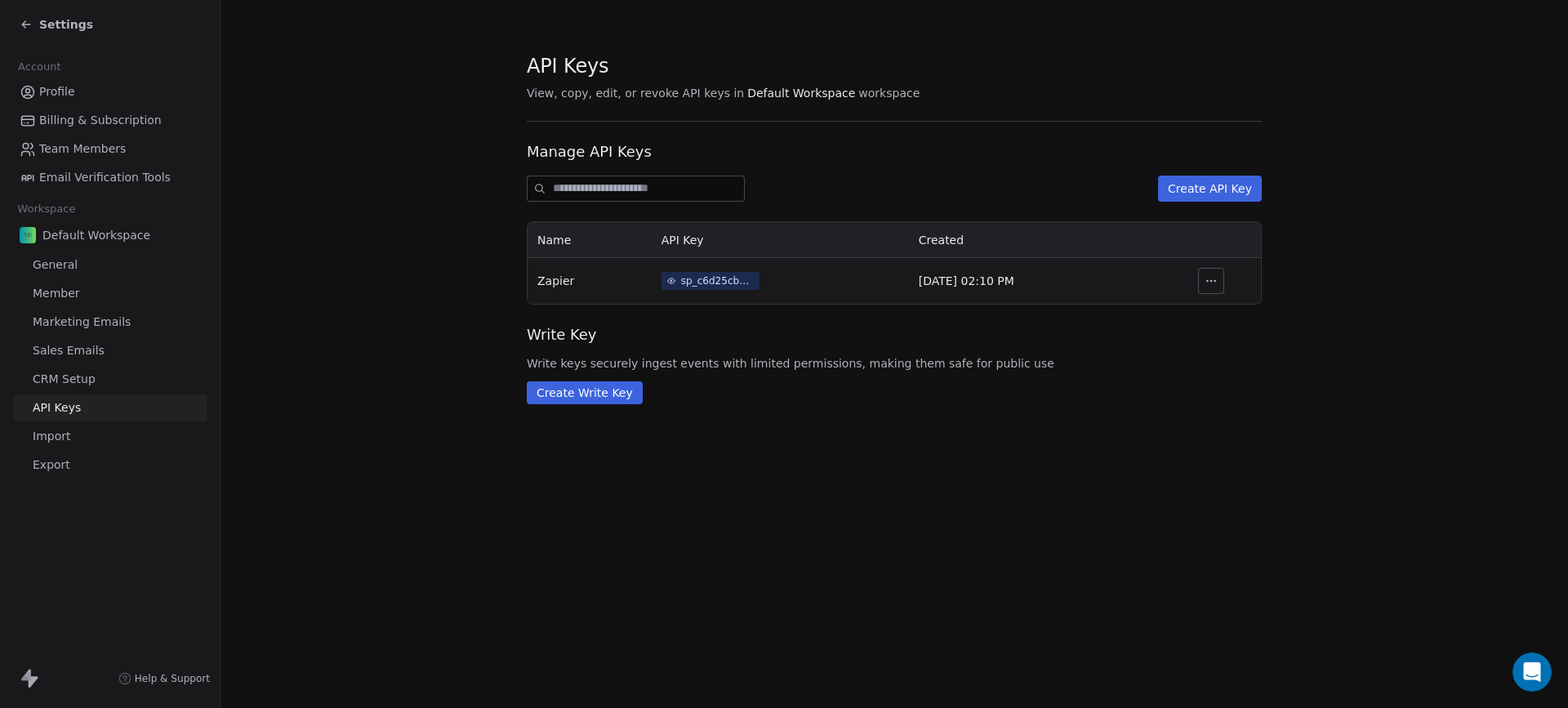
click at [725, 145] on div "Your API Key Store this API key in a secure place, such as a password manager o…" at bounding box center [784, 354] width 1568 height 708
